Goal: Task Accomplishment & Management: Complete application form

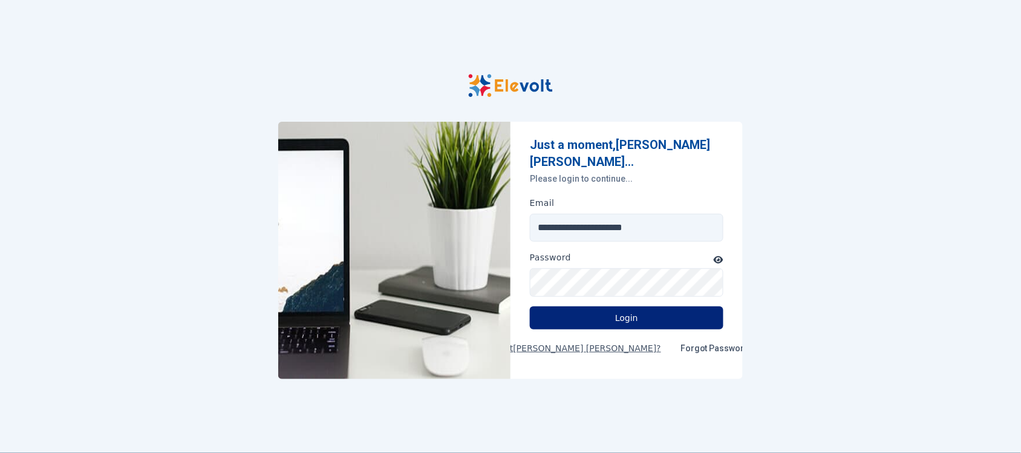
click at [629, 313] on button "Login" at bounding box center [627, 317] width 194 height 23
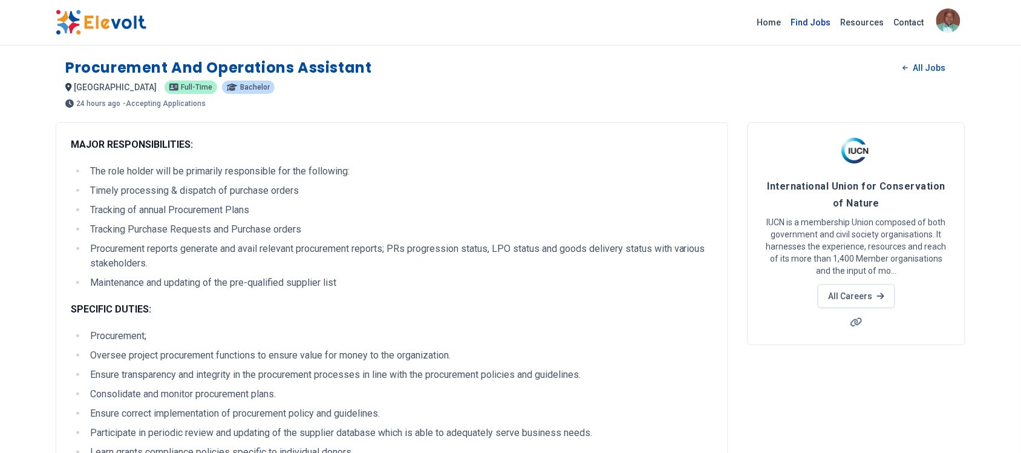
click at [817, 18] on link "Find Jobs" at bounding box center [811, 22] width 50 height 19
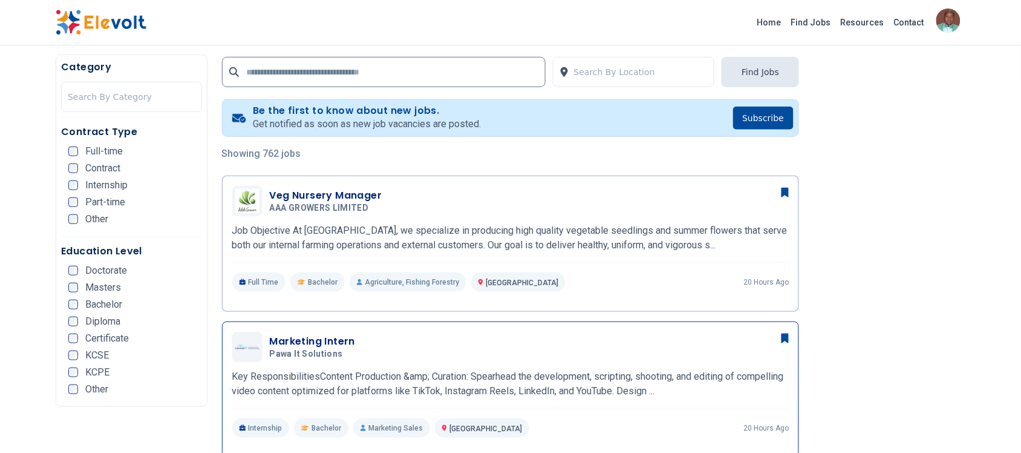
scroll to position [378, 0]
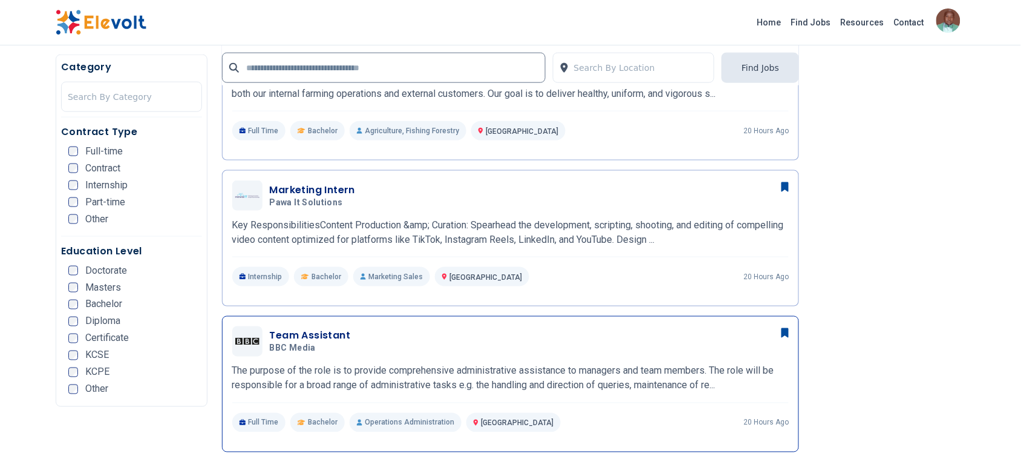
click at [325, 333] on h3 "Team Assistant" at bounding box center [310, 335] width 81 height 15
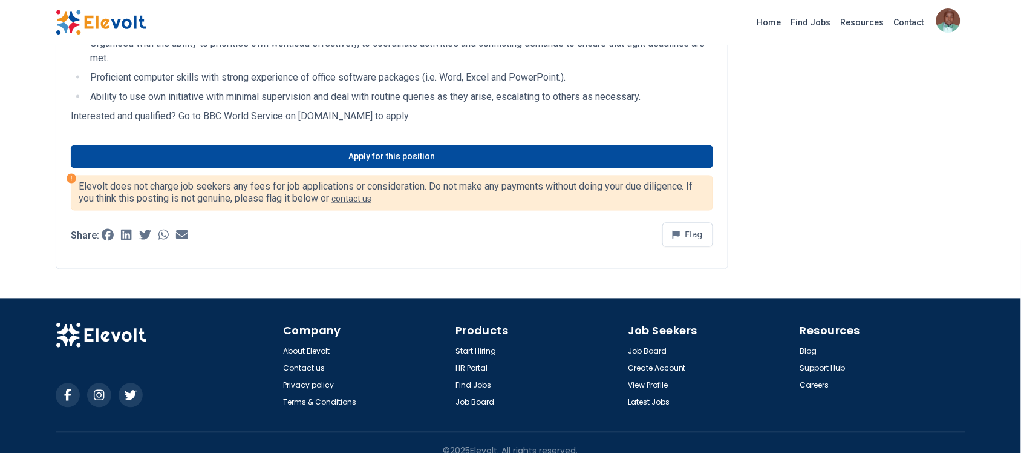
scroll to position [546, 0]
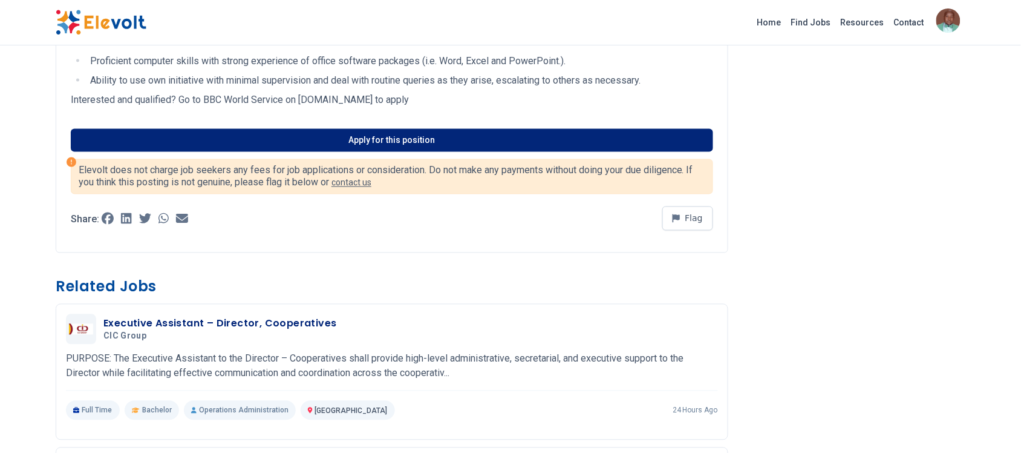
click at [400, 134] on link "Apply for this position" at bounding box center [392, 140] width 642 height 23
click at [408, 145] on link "Apply for this position" at bounding box center [392, 140] width 642 height 23
